Goal: Task Accomplishment & Management: Use online tool/utility

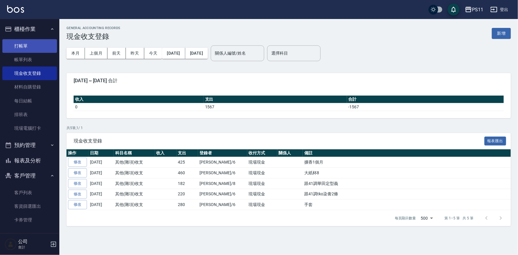
click at [35, 48] on link "打帳單" at bounding box center [29, 46] width 55 height 14
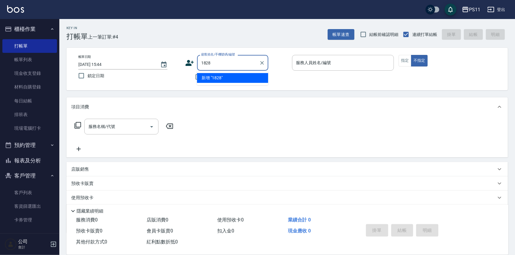
type input "1828"
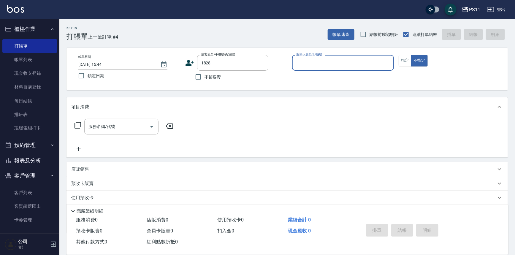
type input "7"
type input "[PERSON_NAME]/0910232283/1828"
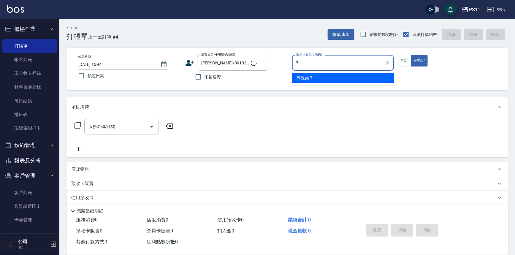
type input "[PERSON_NAME]-7"
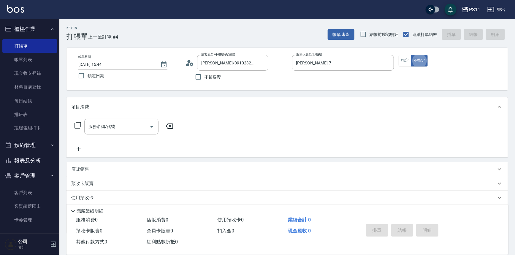
type button "false"
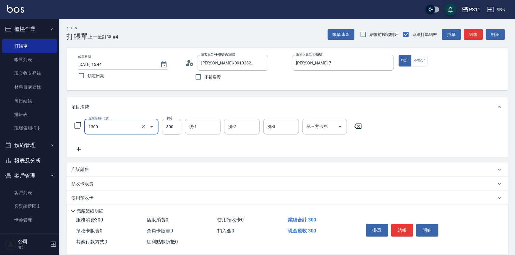
type input "洗髮300(1300)"
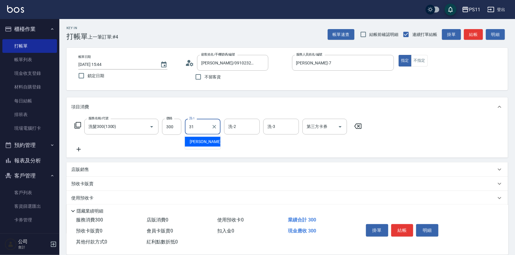
type input "[PERSON_NAME]-31"
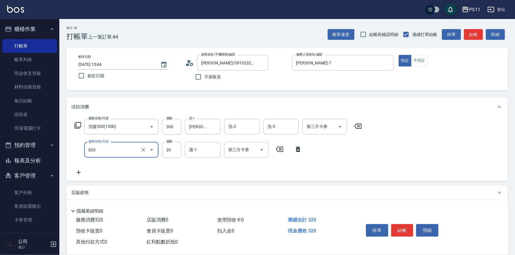
type input "潤絲(820)"
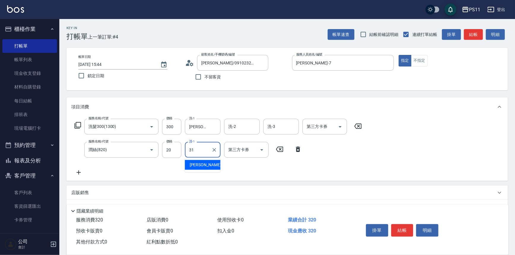
type input "[PERSON_NAME]-31"
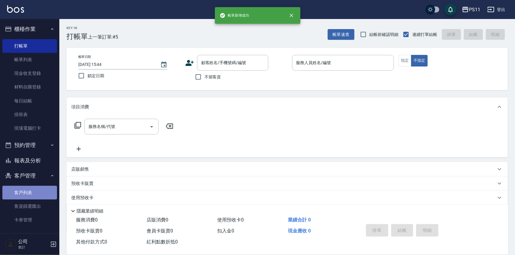
drag, startPoint x: 29, startPoint y: 193, endPoint x: 23, endPoint y: 190, distance: 6.8
click at [30, 192] on link "客戶列表" at bounding box center [29, 193] width 55 height 14
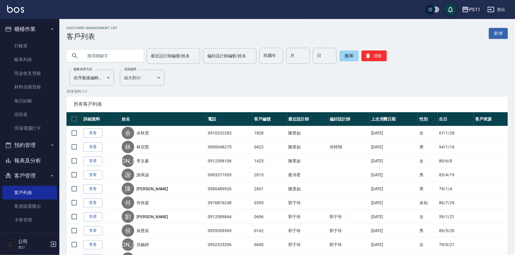
click at [94, 56] on input "text" at bounding box center [111, 56] width 56 height 16
type input "1365"
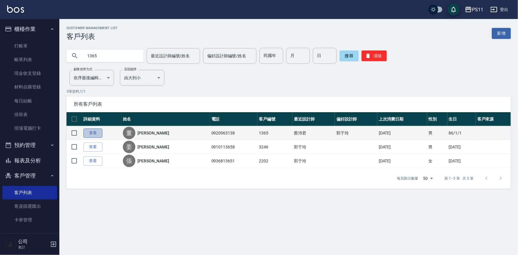
click at [102, 133] on link "查看" at bounding box center [92, 133] width 19 height 9
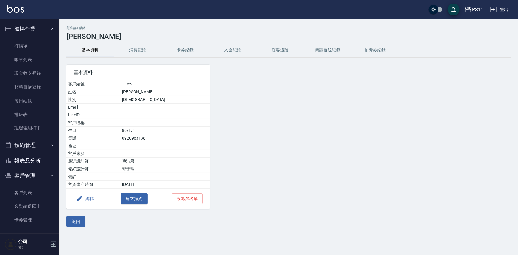
click at [136, 50] on button "消費記錄" at bounding box center [138, 50] width 48 height 14
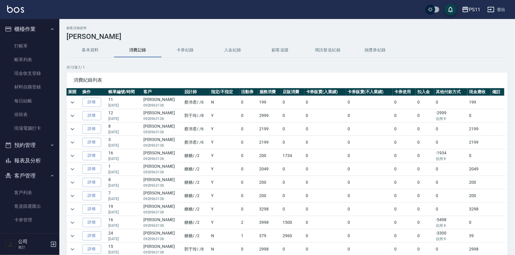
click at [102, 126] on td "詳情" at bounding box center [94, 129] width 26 height 13
click at [100, 129] on link "詳情" at bounding box center [91, 128] width 19 height 9
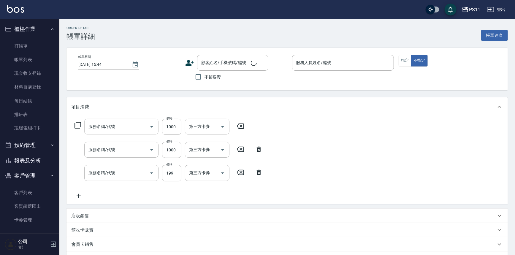
type input "[DATE] 19:51"
type input "[PERSON_NAME]6"
type input "漂髮(41000)"
type input "1999以下染髮(41999)"
type input "不指定剪髮活動(2199)"
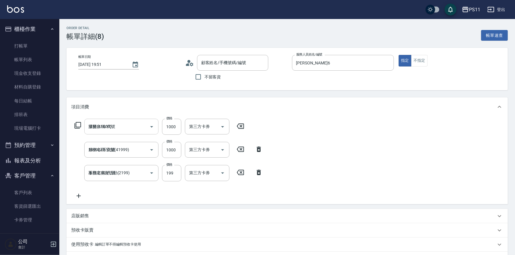
type input "[PERSON_NAME]/0920963138/1365"
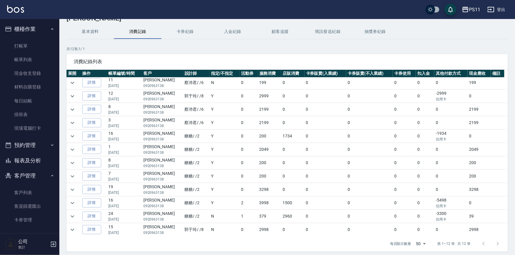
scroll to position [40, 0]
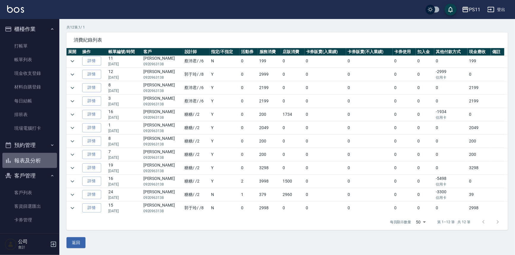
click at [40, 159] on button "報表及分析" at bounding box center [29, 160] width 55 height 15
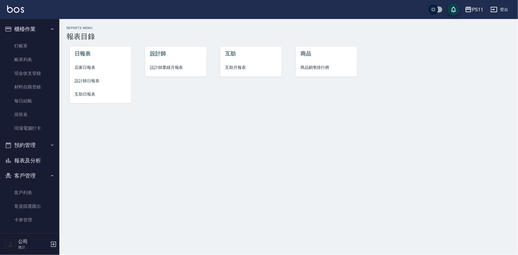
click at [75, 79] on span "設計師日報表" at bounding box center [101, 81] width 52 height 6
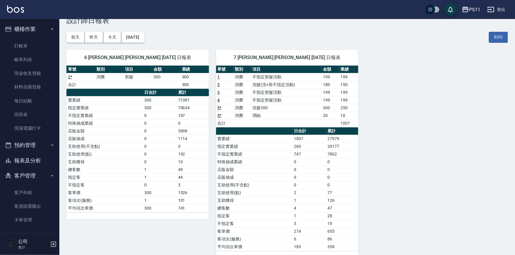
scroll to position [25, 0]
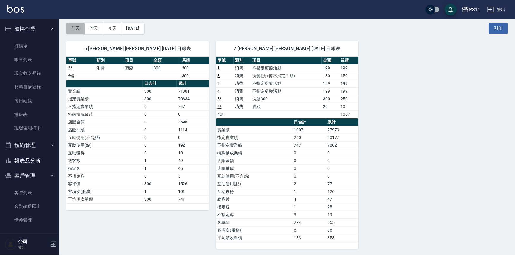
click at [82, 30] on button "前天" at bounding box center [76, 28] width 18 height 11
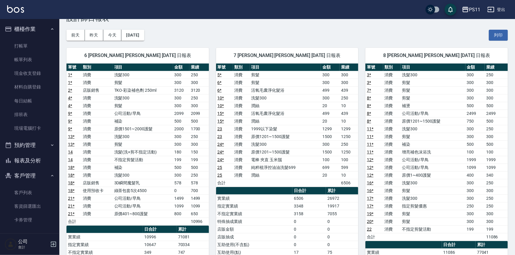
scroll to position [27, 0]
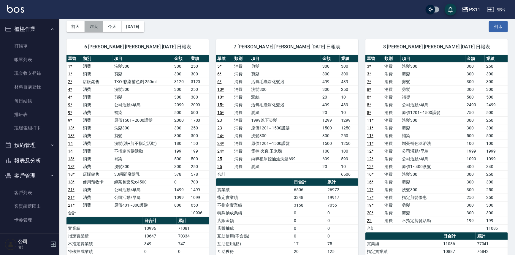
click at [97, 27] on button "昨天" at bounding box center [94, 26] width 18 height 11
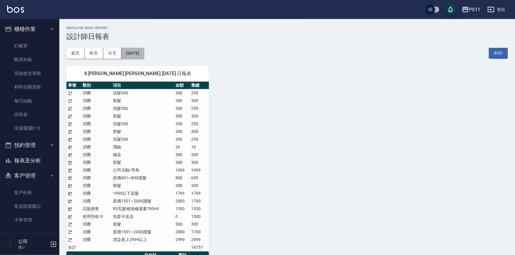
click at [128, 51] on button "[DATE]" at bounding box center [132, 53] width 23 height 11
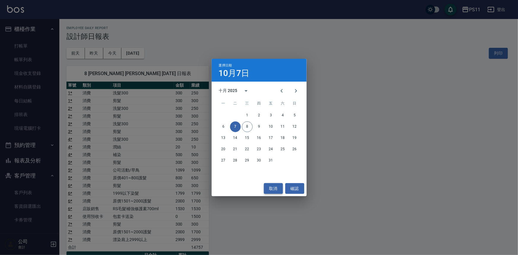
click at [267, 188] on button "取消" at bounding box center [273, 188] width 19 height 11
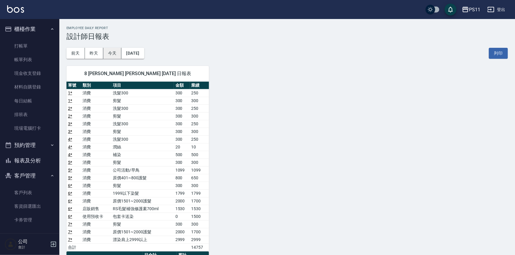
click at [119, 57] on button "今天" at bounding box center [112, 53] width 18 height 11
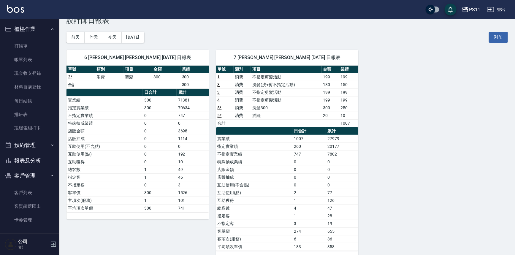
scroll to position [25, 0]
